Goal: Task Accomplishment & Management: Find specific page/section

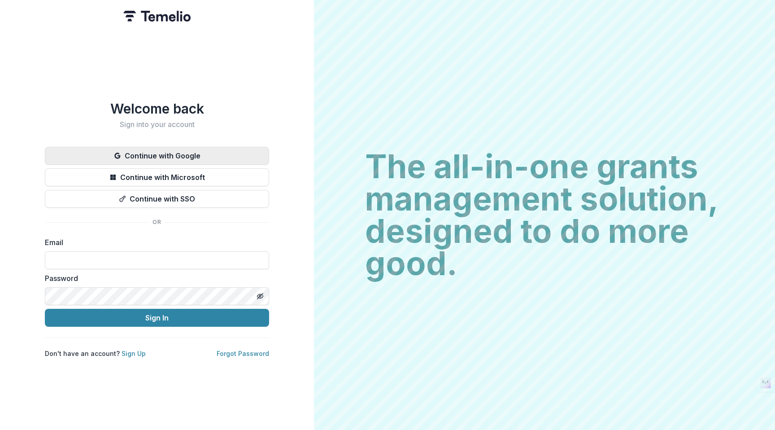
click at [209, 156] on button "Continue with Google" at bounding box center [157, 156] width 224 height 18
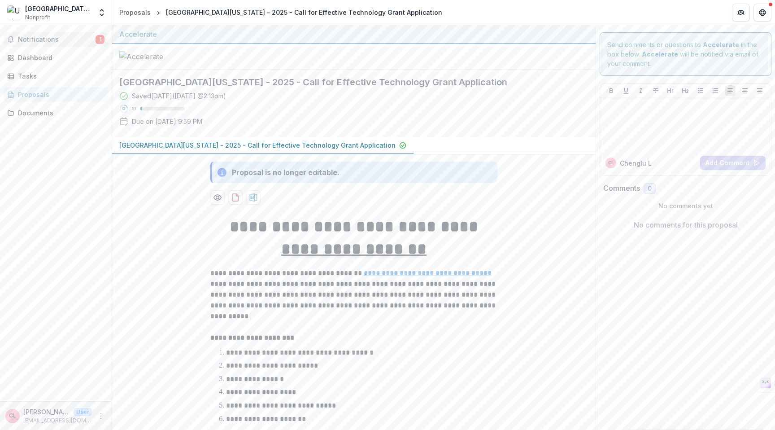
click at [59, 39] on span "Notifications" at bounding box center [57, 40] width 78 height 8
click at [44, 59] on div "Dashboard" at bounding box center [59, 57] width 83 height 9
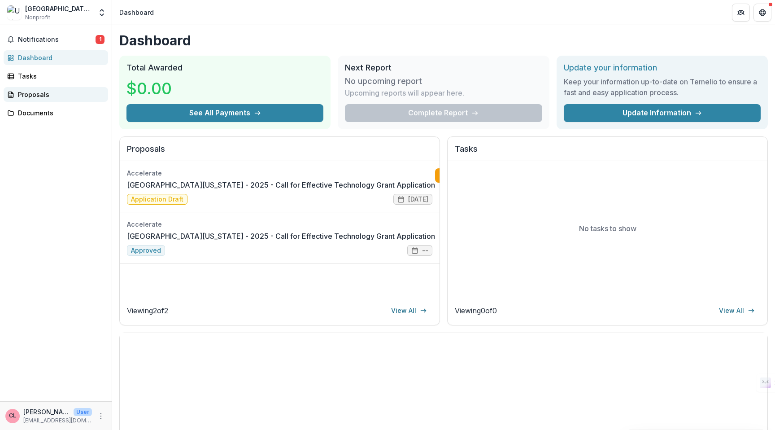
click at [48, 96] on div "Proposals" at bounding box center [59, 94] width 83 height 9
